Goal: Browse casually: Explore the website without a specific task or goal

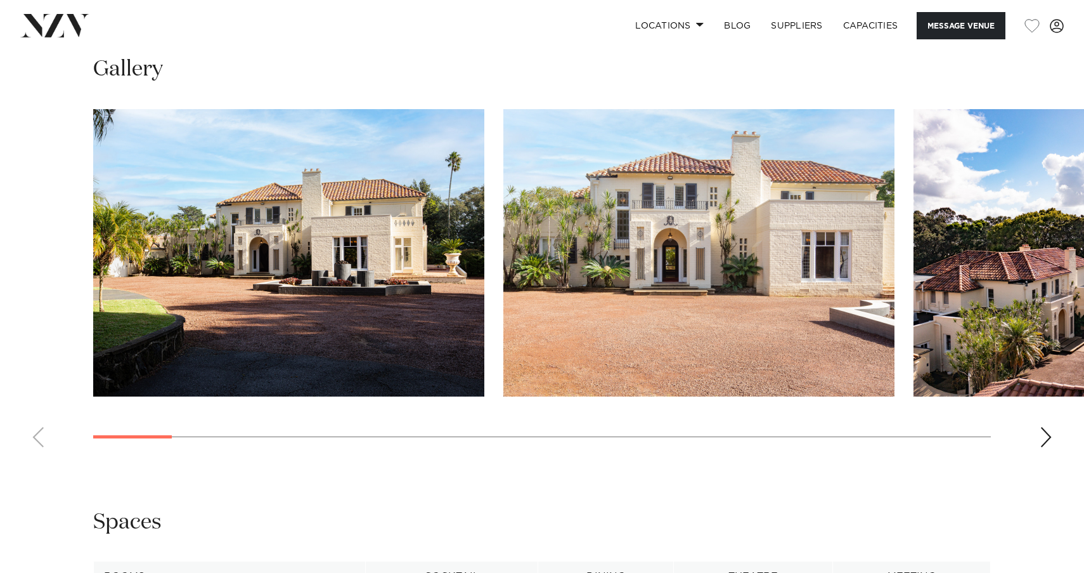
scroll to position [1243, 0]
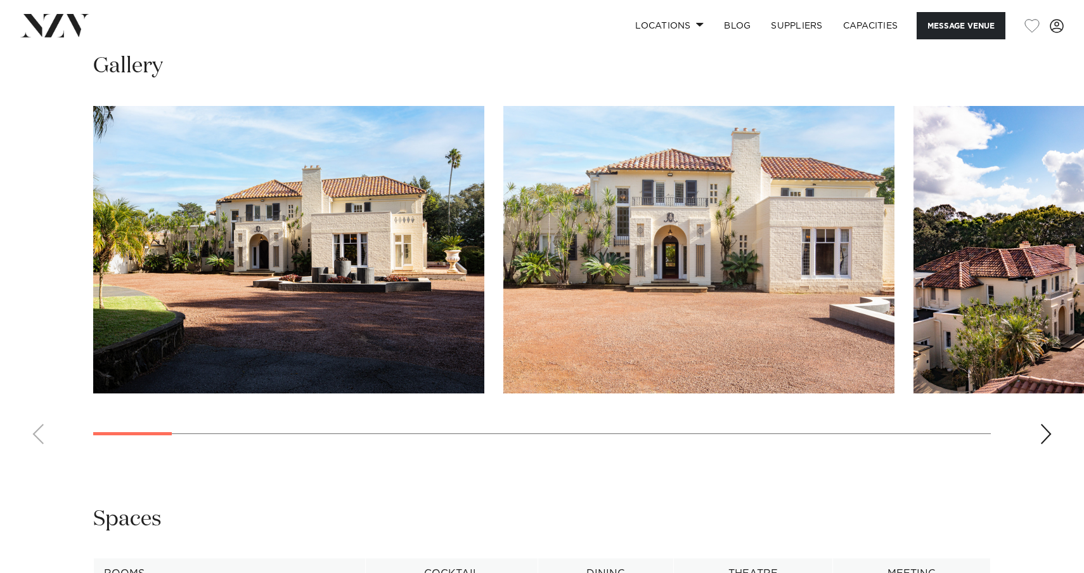
click at [1046, 441] on swiper-container at bounding box center [542, 280] width 1084 height 348
click at [1042, 430] on div "Next slide" at bounding box center [1046, 434] width 13 height 20
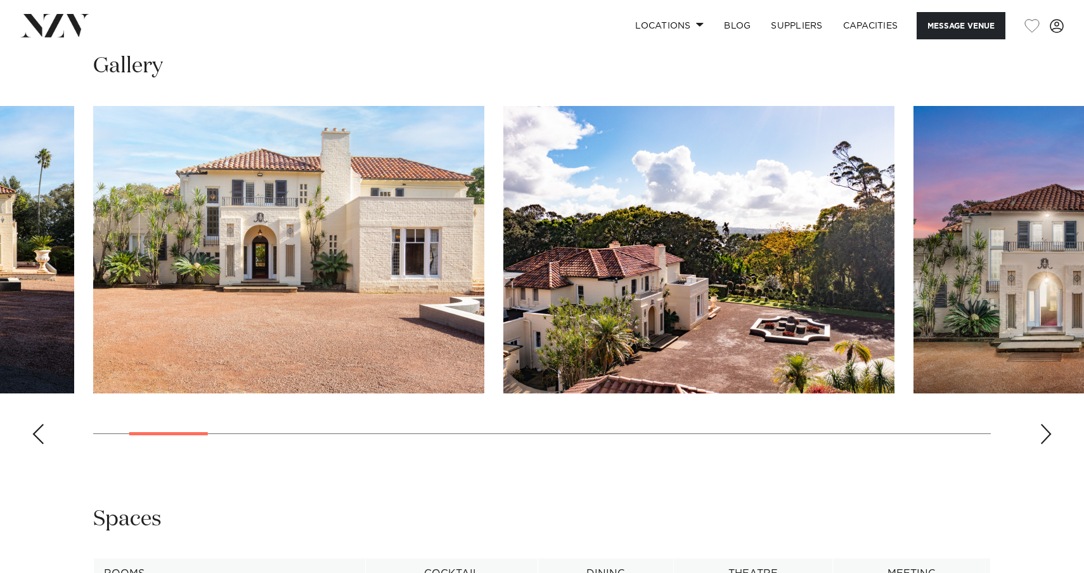
click at [1042, 430] on div "Next slide" at bounding box center [1046, 434] width 13 height 20
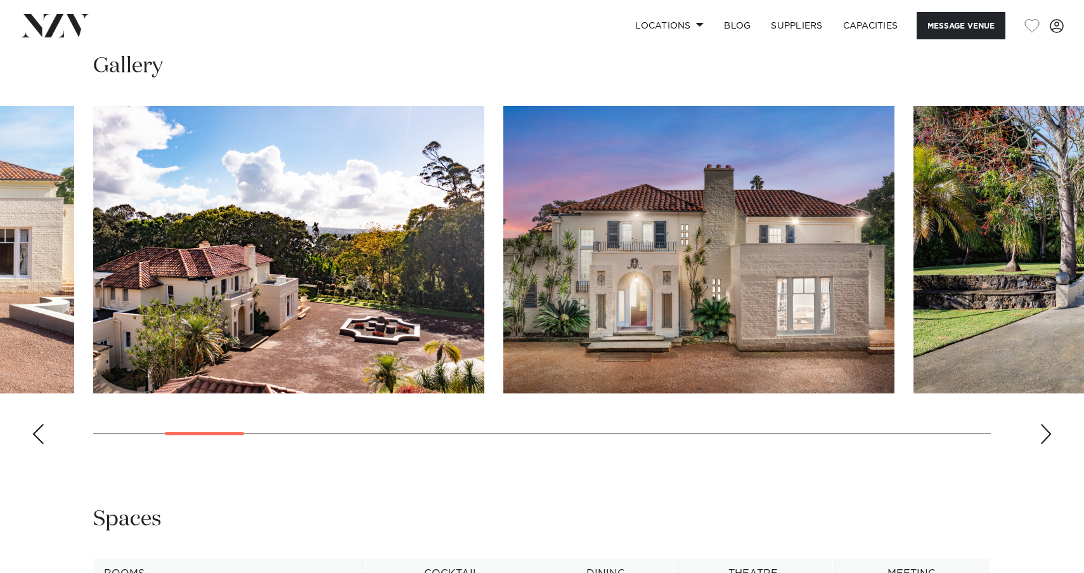
click at [1042, 430] on div "Next slide" at bounding box center [1046, 434] width 13 height 20
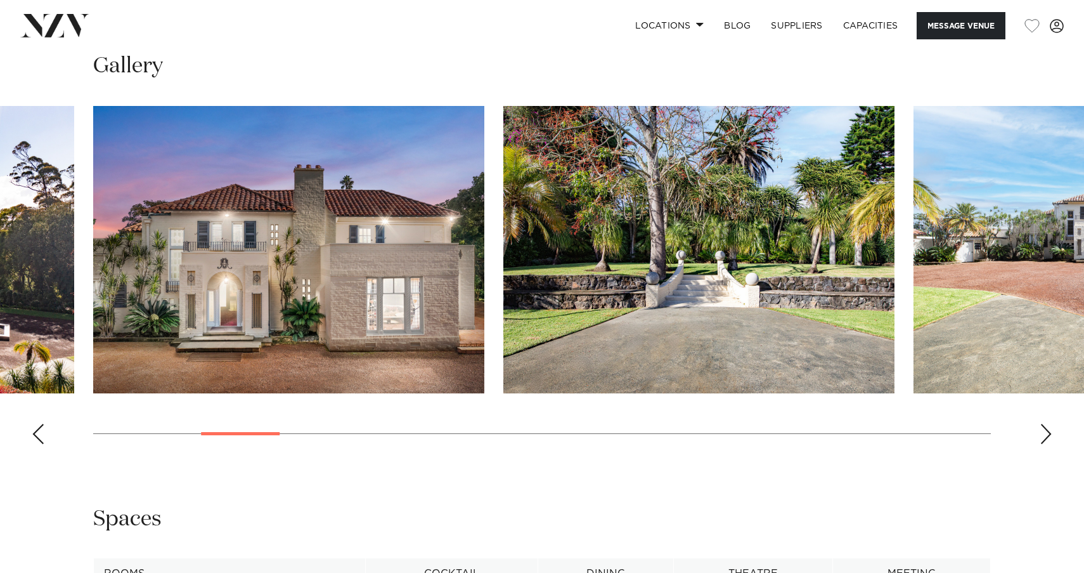
click at [1042, 430] on div "Next slide" at bounding box center [1046, 434] width 13 height 20
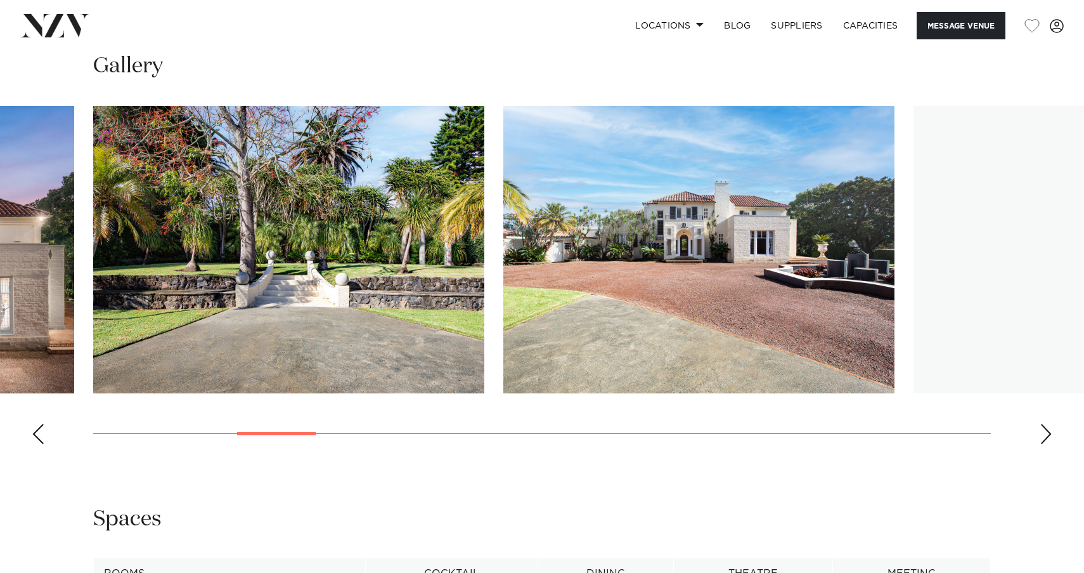
click at [1042, 430] on div "Next slide" at bounding box center [1046, 434] width 13 height 20
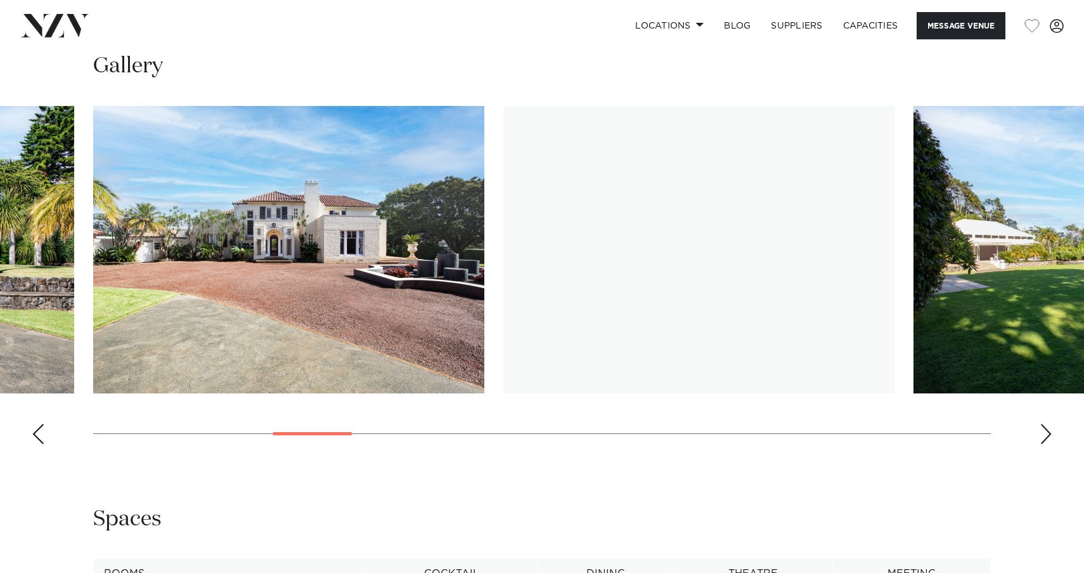
click at [1042, 430] on div "Next slide" at bounding box center [1046, 434] width 13 height 20
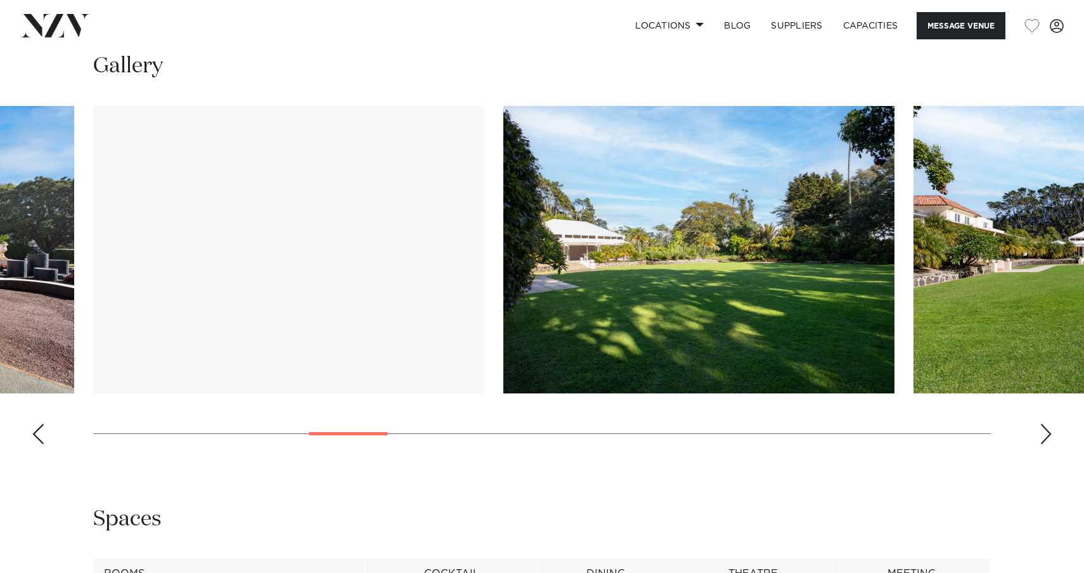
click at [1042, 430] on div "Next slide" at bounding box center [1046, 434] width 13 height 20
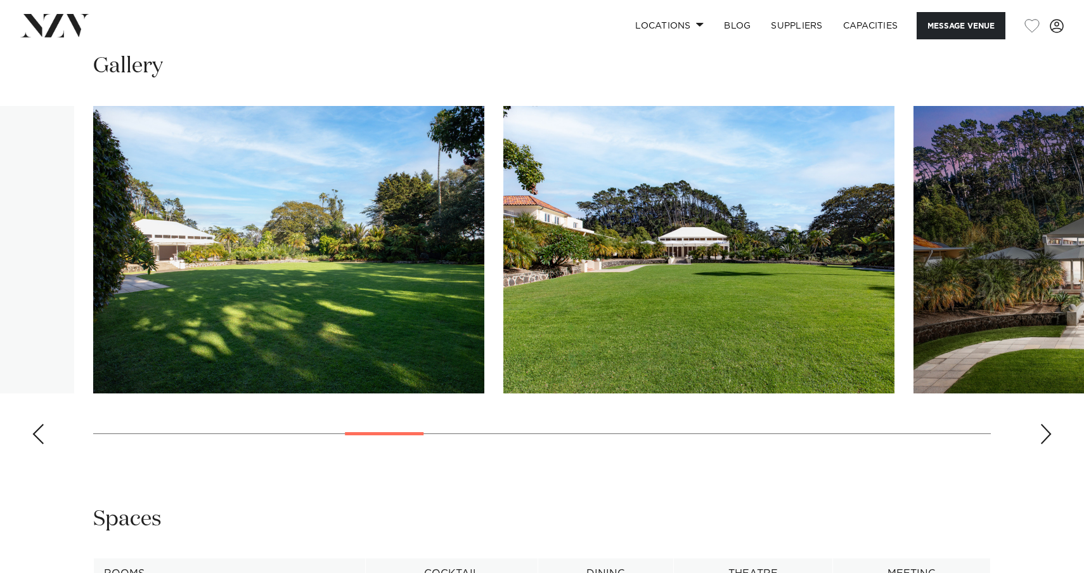
click at [1042, 430] on div "Next slide" at bounding box center [1046, 434] width 13 height 20
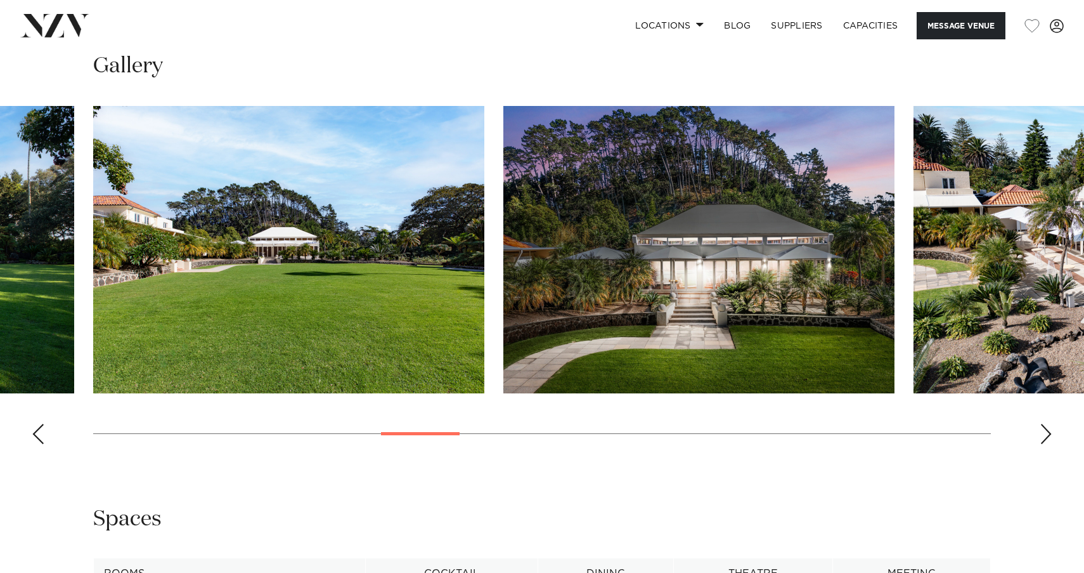
click at [1042, 430] on div "Next slide" at bounding box center [1046, 434] width 13 height 20
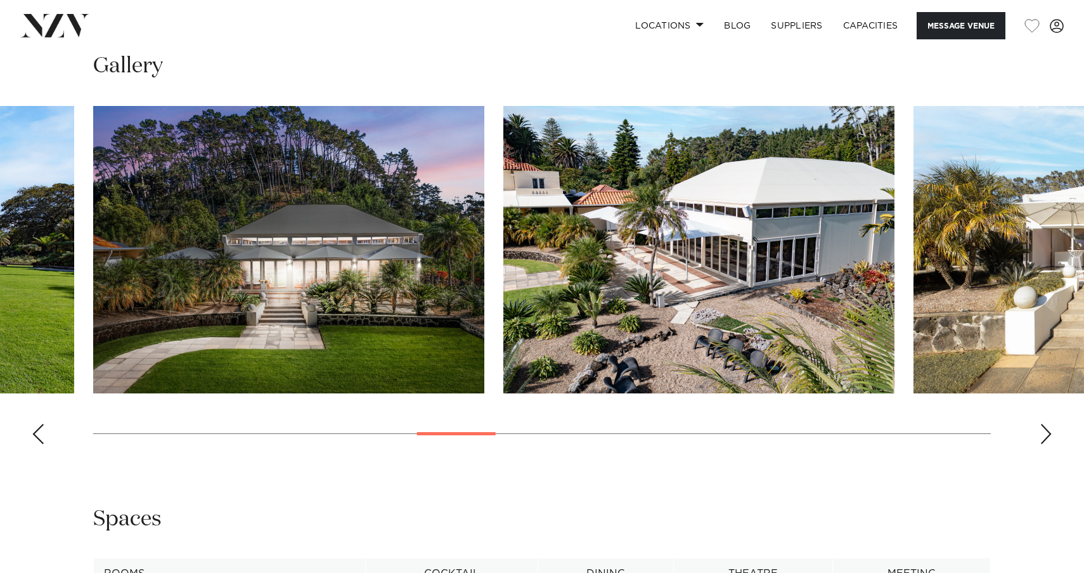
click at [1042, 430] on div "Next slide" at bounding box center [1046, 434] width 13 height 20
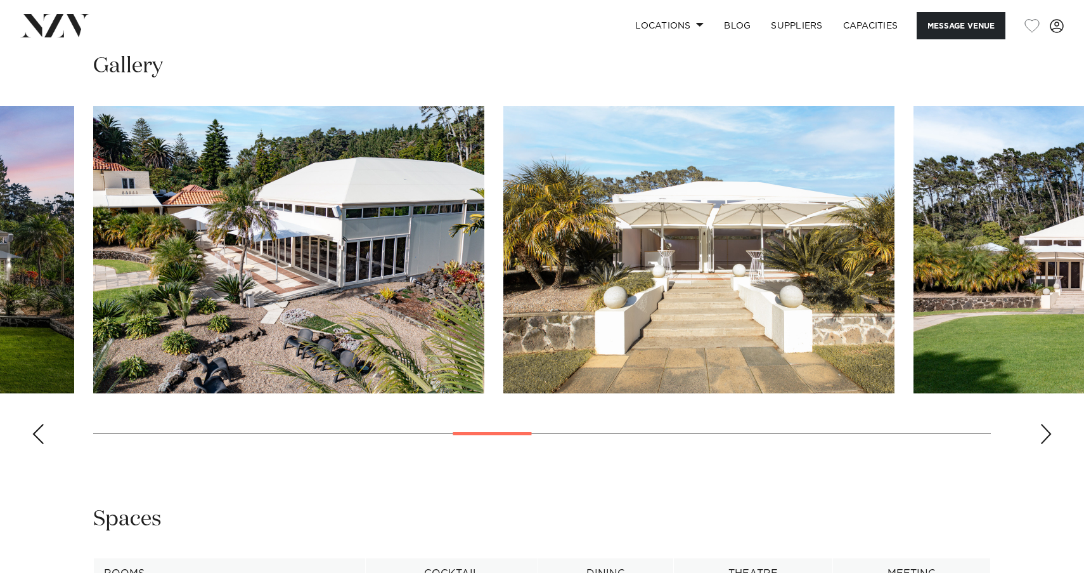
click at [1042, 430] on div "Next slide" at bounding box center [1046, 434] width 13 height 20
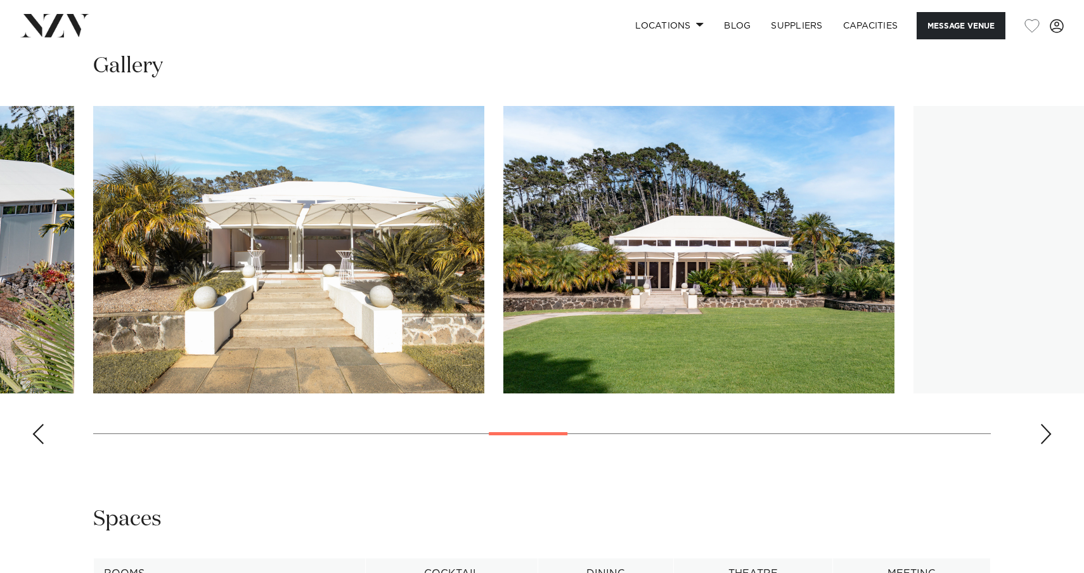
click at [1042, 430] on div "Next slide" at bounding box center [1046, 434] width 13 height 20
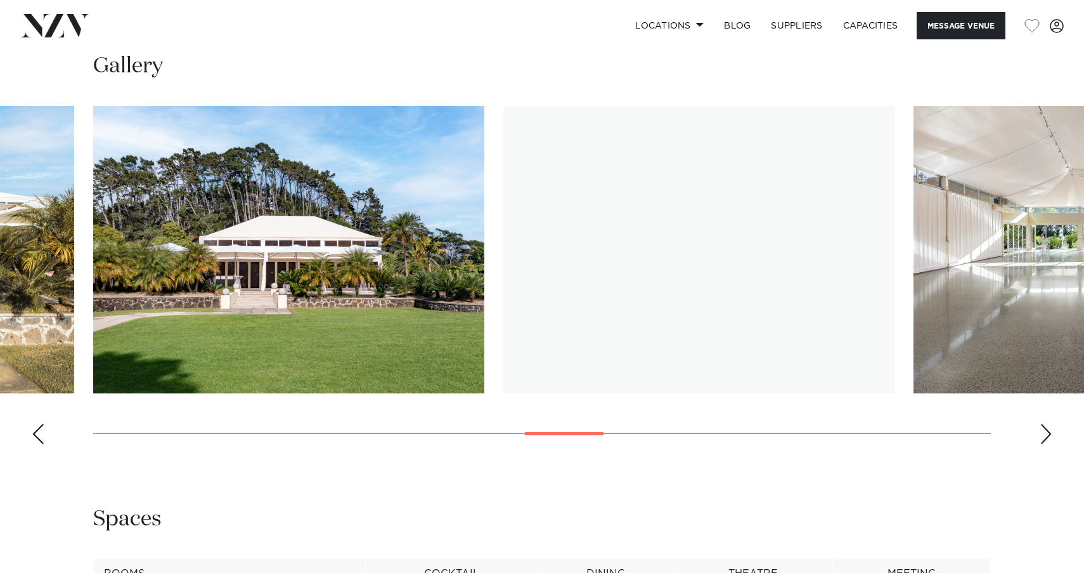
click at [1042, 430] on div "Next slide" at bounding box center [1046, 434] width 13 height 20
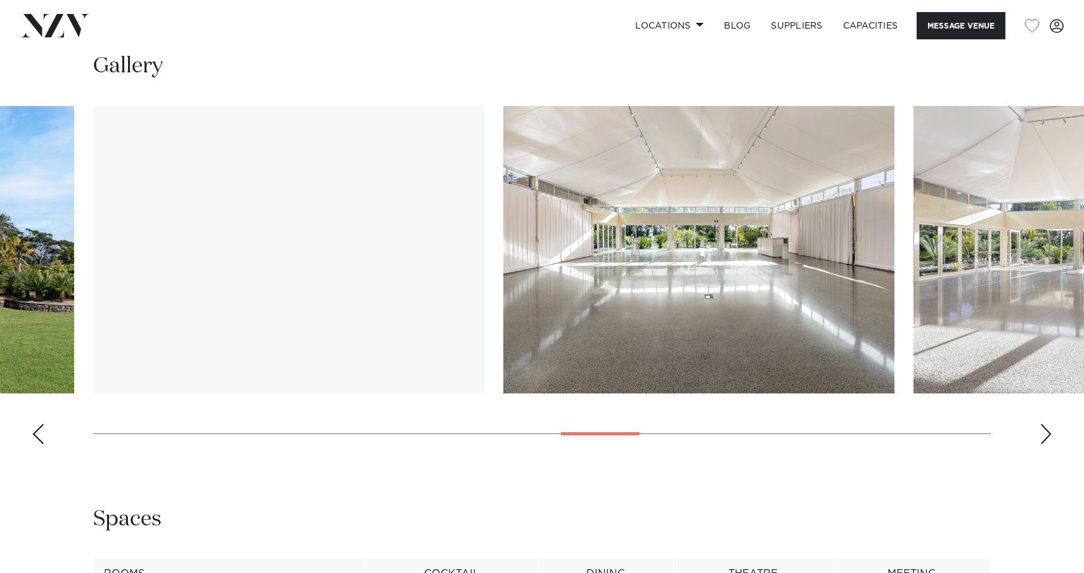
click at [1042, 430] on div "Next slide" at bounding box center [1046, 434] width 13 height 20
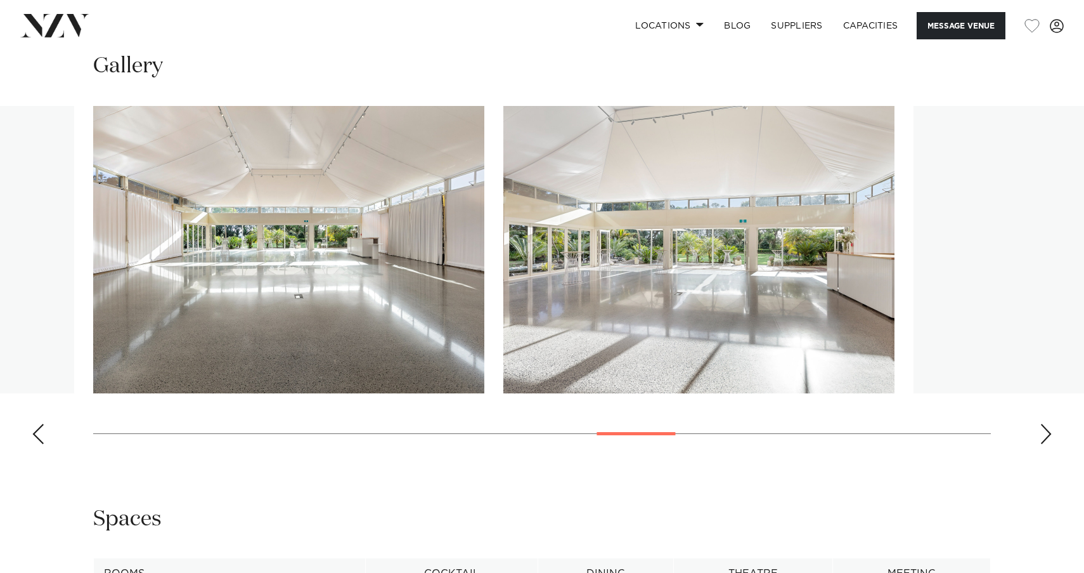
click at [1042, 430] on div "Next slide" at bounding box center [1046, 434] width 13 height 20
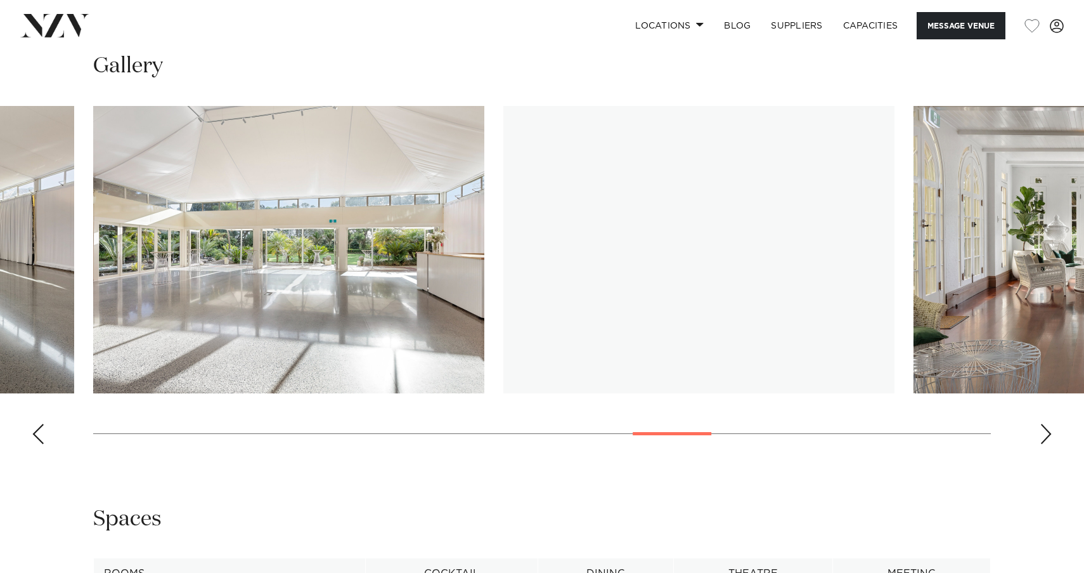
click at [1042, 430] on div "Next slide" at bounding box center [1046, 434] width 13 height 20
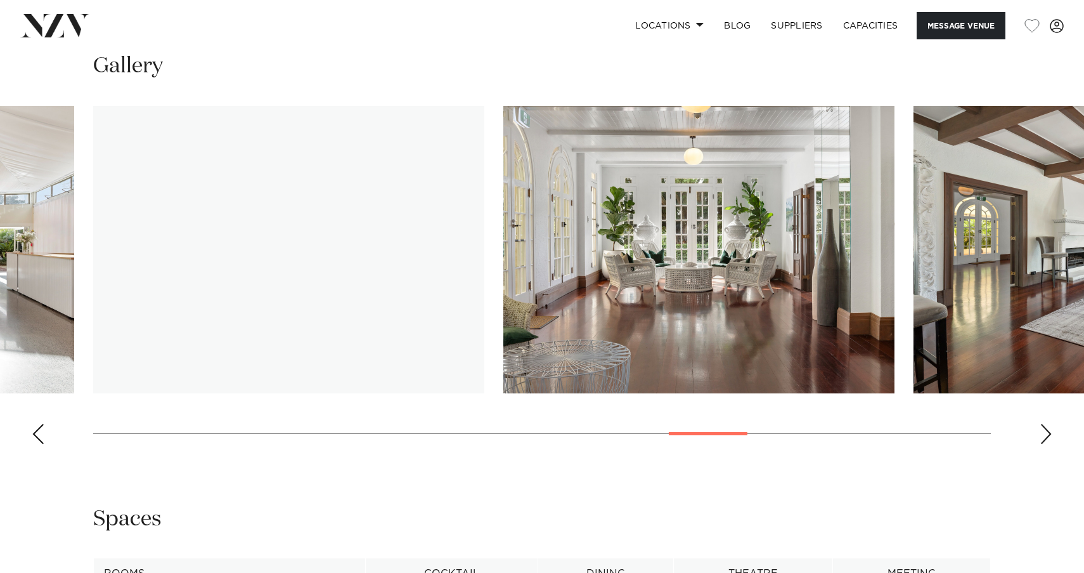
click at [1042, 430] on div "Next slide" at bounding box center [1046, 434] width 13 height 20
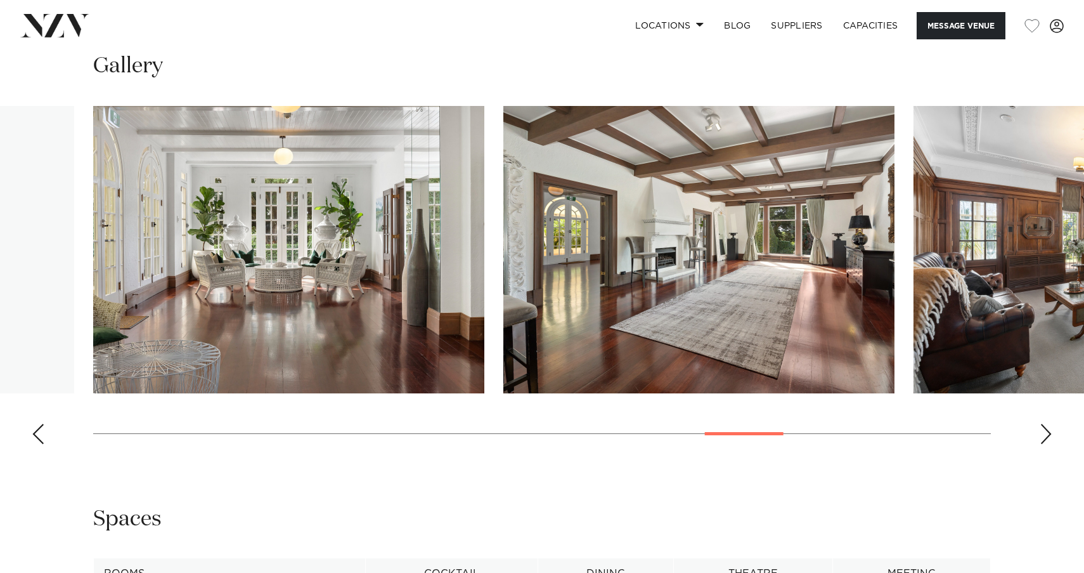
click at [1042, 430] on div "Next slide" at bounding box center [1046, 434] width 13 height 20
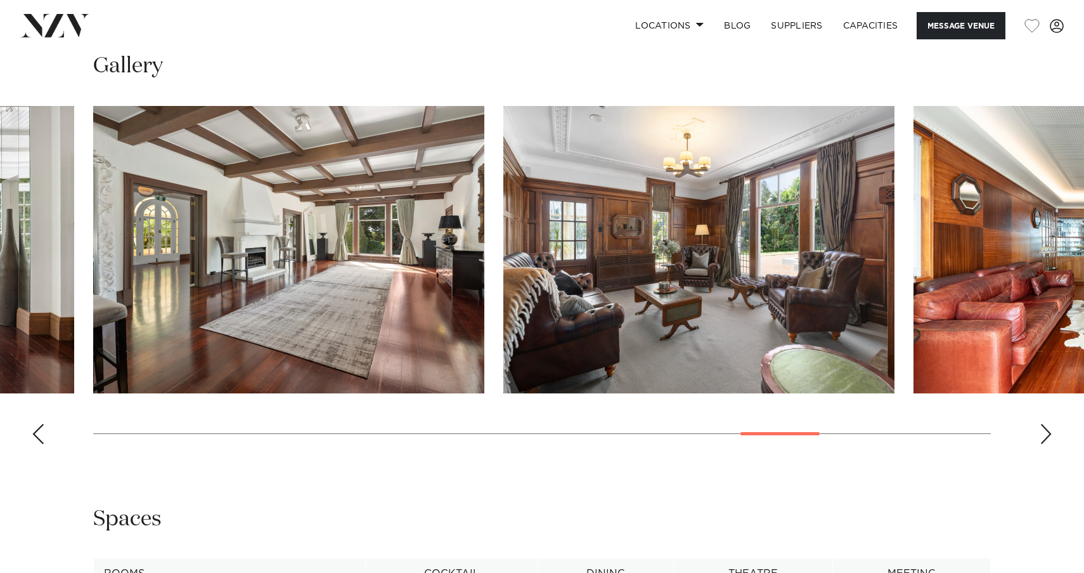
click at [1042, 430] on div "Next slide" at bounding box center [1046, 434] width 13 height 20
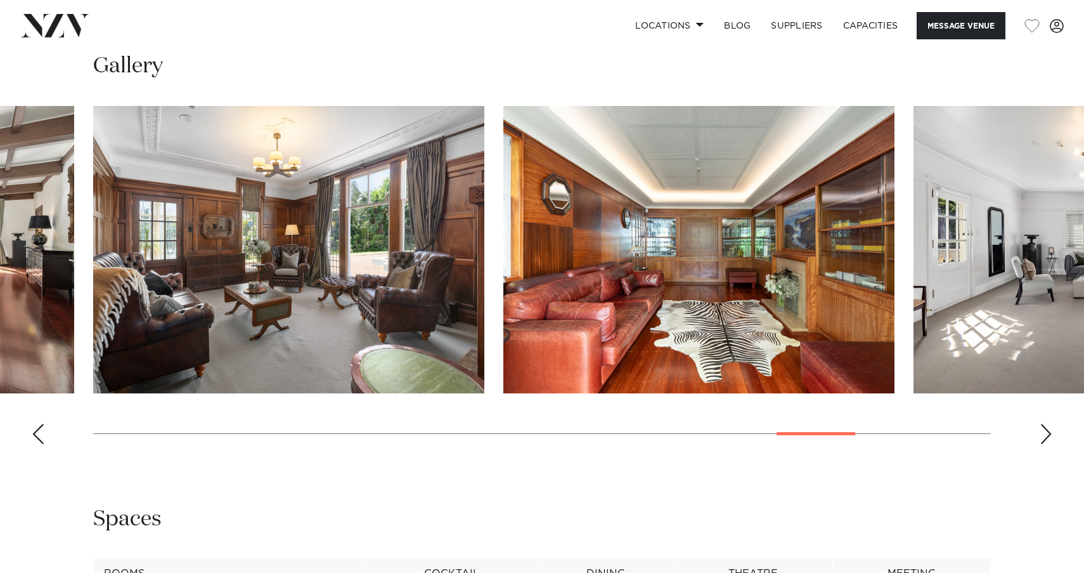
click at [1042, 430] on div "Next slide" at bounding box center [1046, 434] width 13 height 20
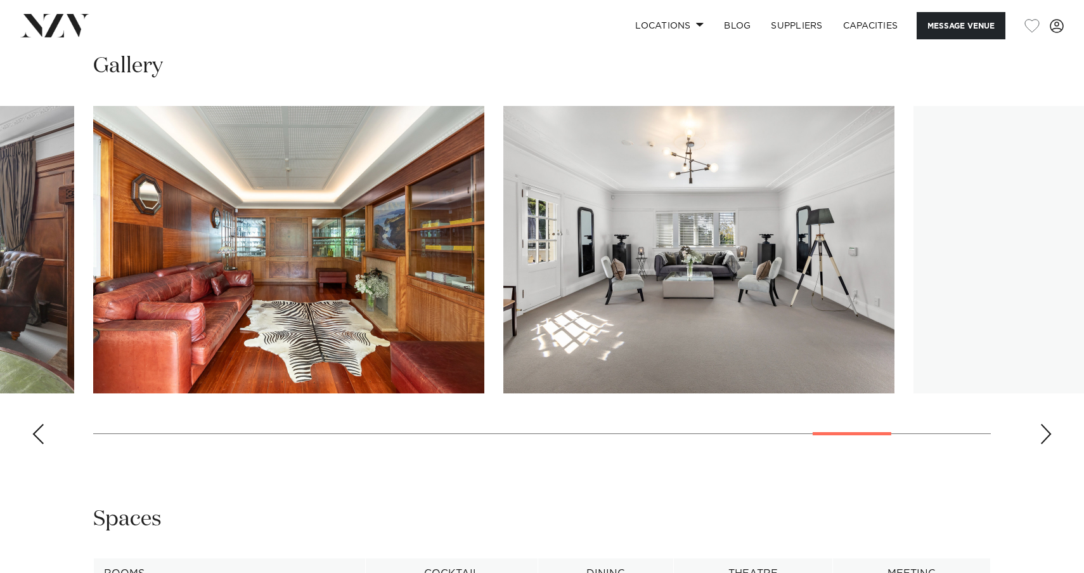
click at [1042, 430] on div "Next slide" at bounding box center [1046, 434] width 13 height 20
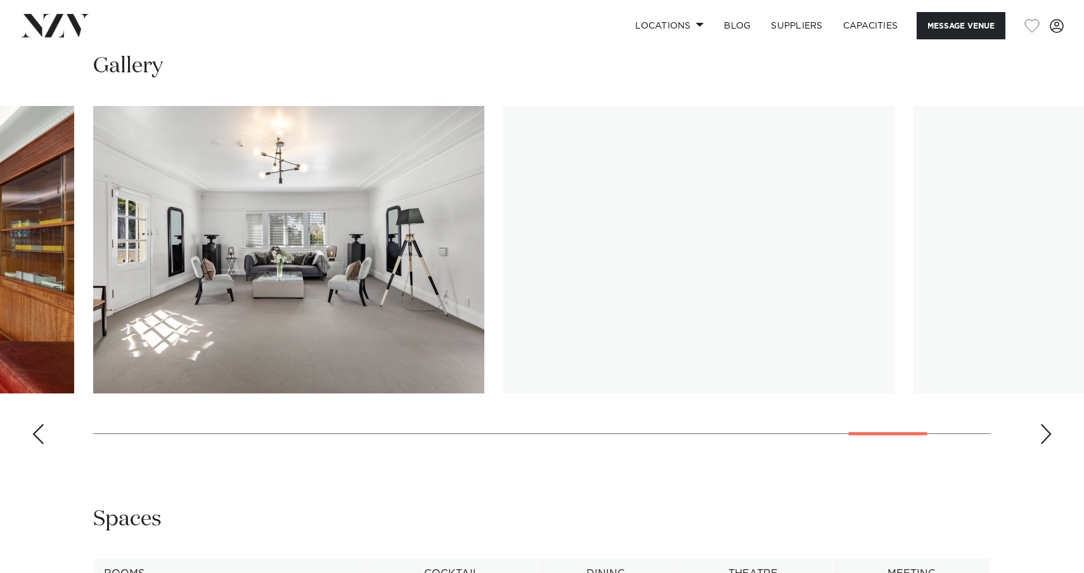
click at [1042, 430] on div "Next slide" at bounding box center [1046, 434] width 13 height 20
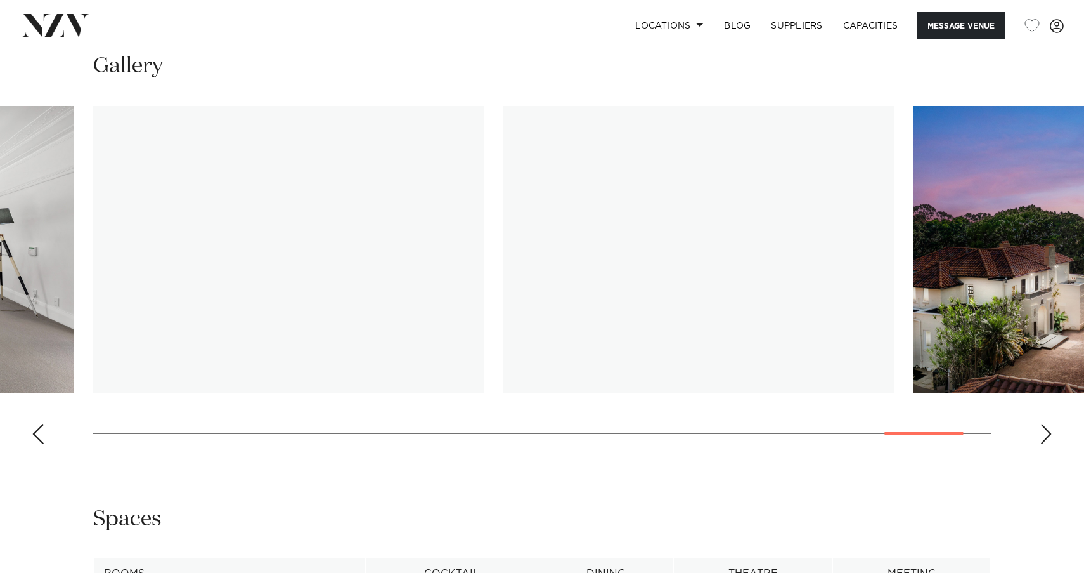
click at [1042, 430] on div "Next slide" at bounding box center [1046, 434] width 13 height 20
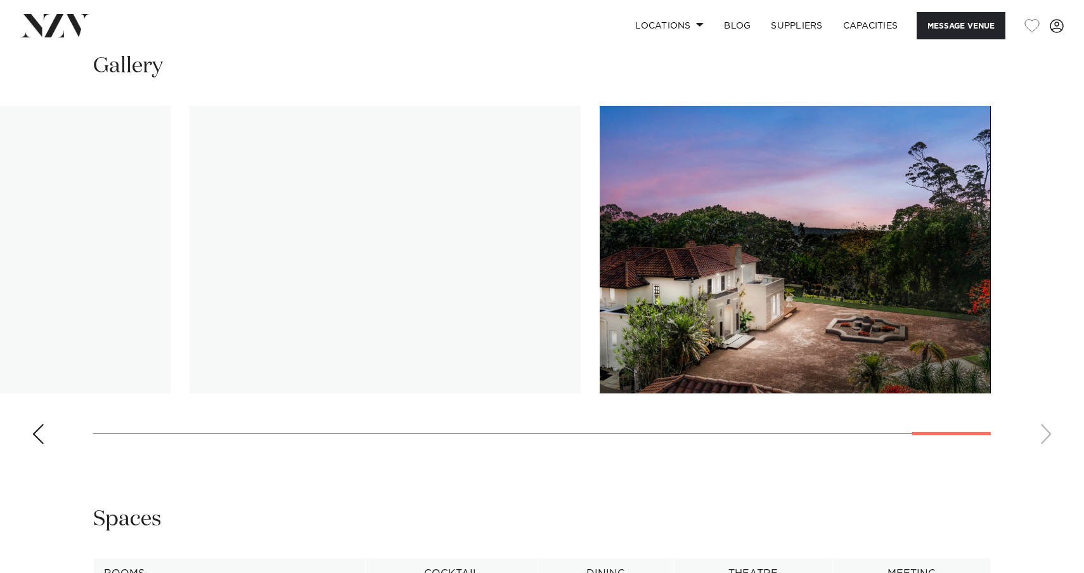
click at [1042, 430] on swiper-container at bounding box center [542, 280] width 1084 height 348
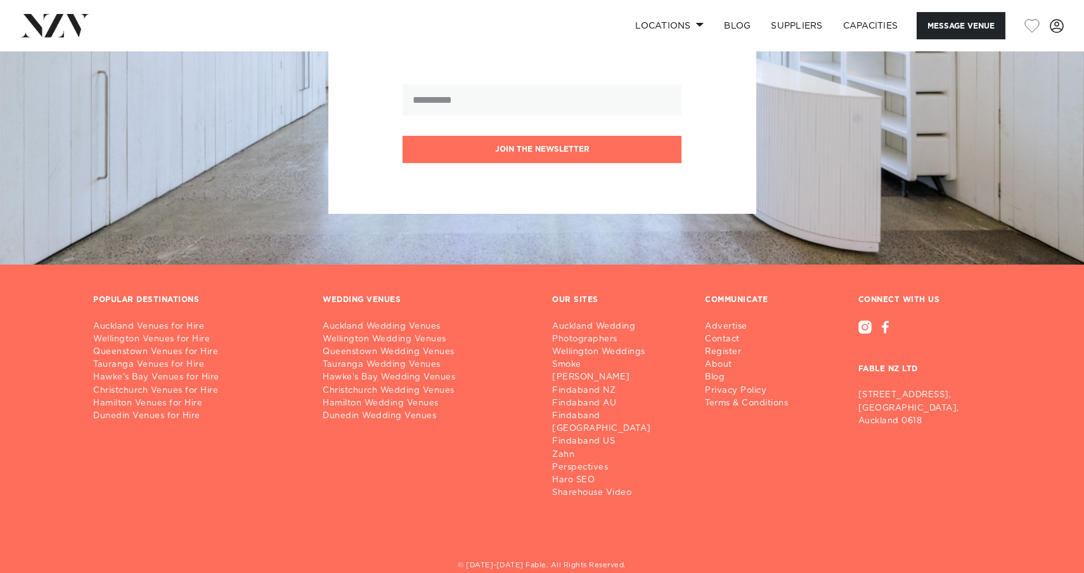
scroll to position [2843, 0]
